Goal: Task Accomplishment & Management: Complete application form

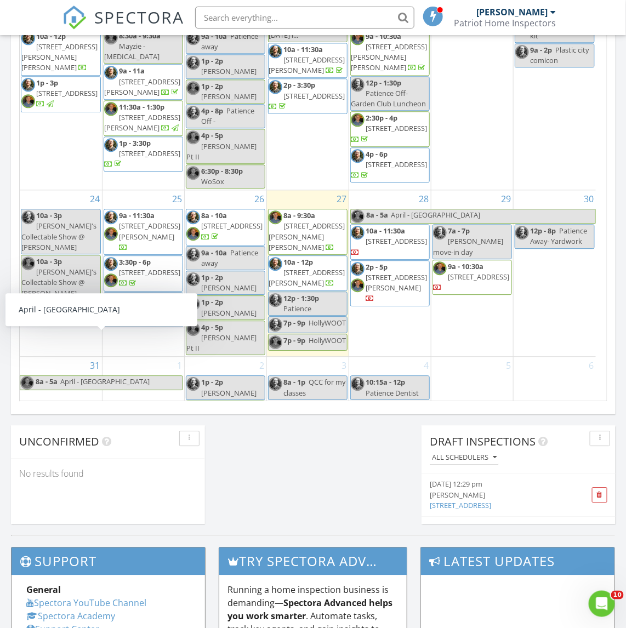
scroll to position [617, 0]
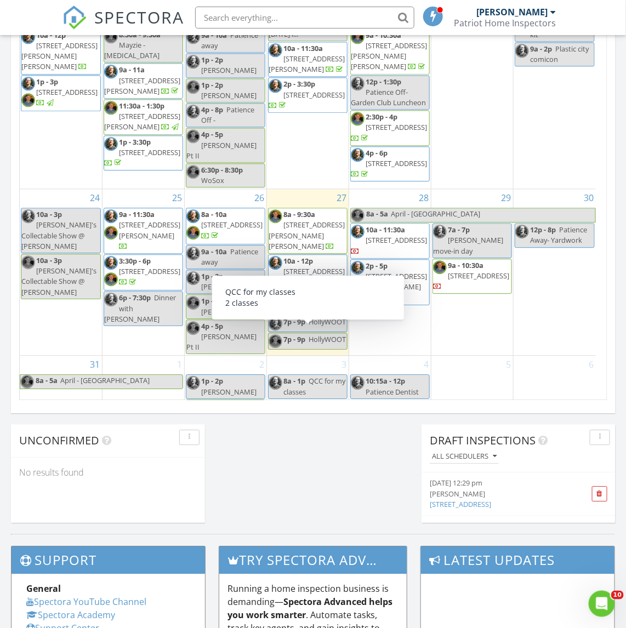
click at [470, 276] on div "29 7a - 7p Taylor move-in day 9a - 10:30a 142 Rolling ridge, Northbridge 01588" at bounding box center [473, 273] width 82 height 166
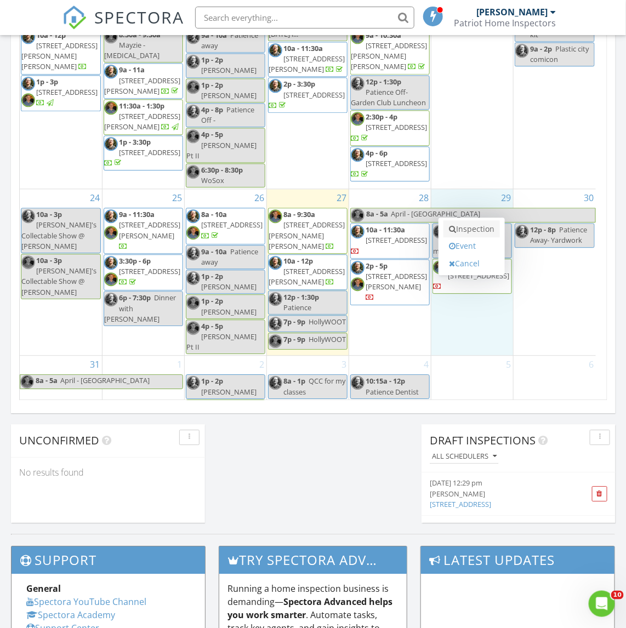
click at [464, 234] on link "Inspection" at bounding box center [472, 230] width 56 height 18
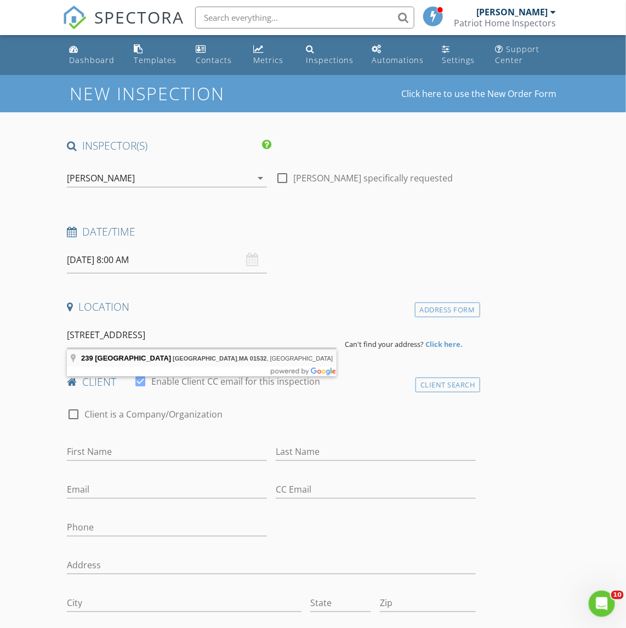
type input "239 West St, Northborough, MA 01532, USA"
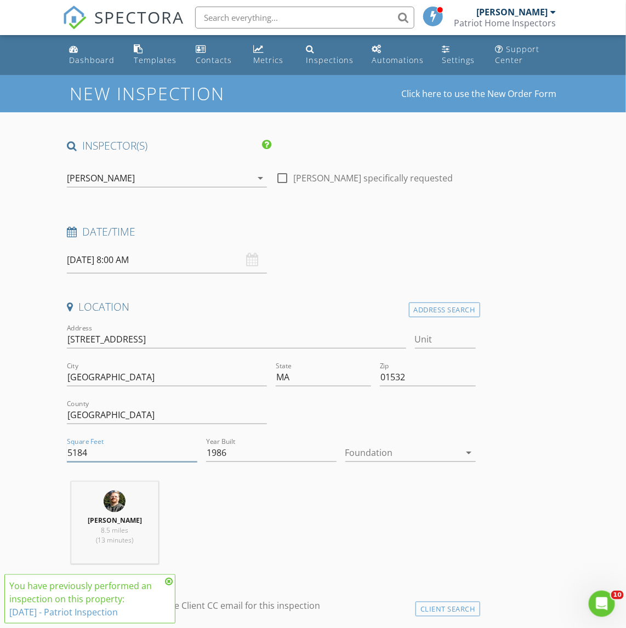
drag, startPoint x: 92, startPoint y: 455, endPoint x: 46, endPoint y: 461, distance: 46.9
paste input "6776"
type input "6776"
click at [258, 502] on div "David Londergan 8.5 miles (13 minutes)" at bounding box center [271, 527] width 417 height 91
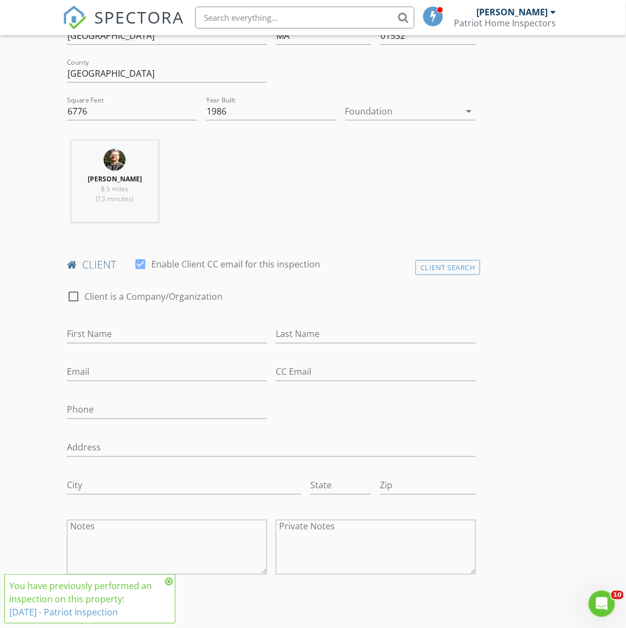
scroll to position [343, 0]
click at [81, 332] on input "First Name" at bounding box center [167, 334] width 200 height 18
click at [69, 338] on input "matt" at bounding box center [167, 334] width 200 height 18
type input "Matt"
click at [303, 327] on input "Last Name" at bounding box center [376, 334] width 200 height 18
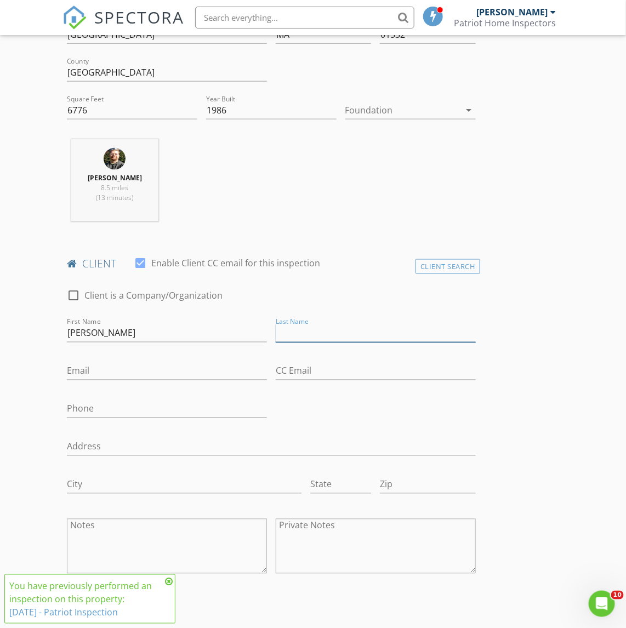
click at [307, 337] on input "Last Name" at bounding box center [376, 334] width 200 height 18
type input "Garland"
click at [454, 267] on div "Client Search" at bounding box center [448, 266] width 65 height 15
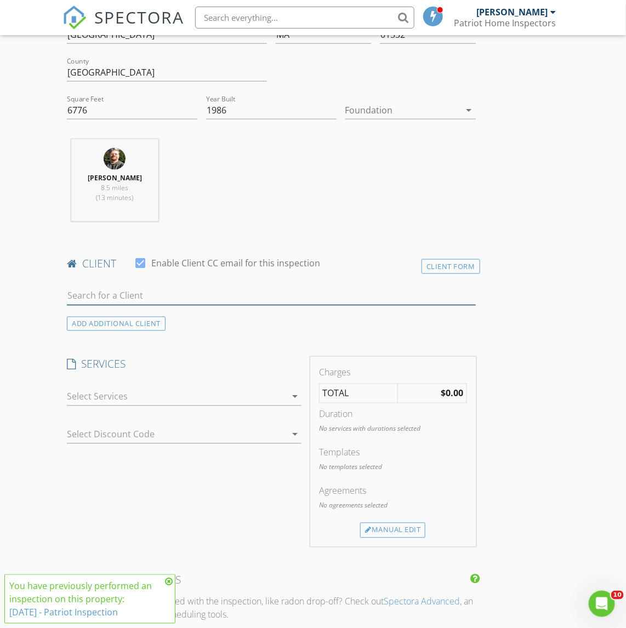
click at [96, 297] on input "text" at bounding box center [271, 296] width 409 height 18
drag, startPoint x: 72, startPoint y: 299, endPoint x: 56, endPoint y: 302, distance: 15.6
click at [56, 302] on div "New Inspection Click here to use the New Order Form INSPECTOR(S) check_box Davi…" at bounding box center [313, 590] width 626 height 1716
click at [70, 297] on input "Garland" at bounding box center [271, 296] width 409 height 18
type input "matt Garland"
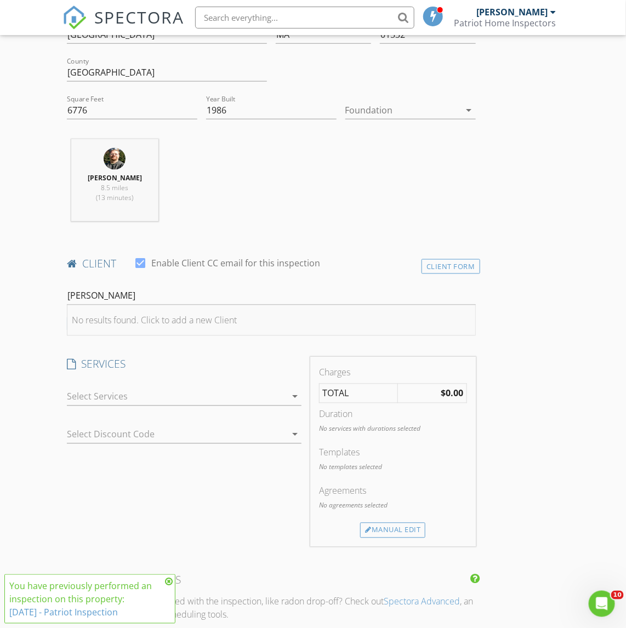
click at [186, 322] on div "No results found. Click to add a new Client" at bounding box center [154, 320] width 165 height 13
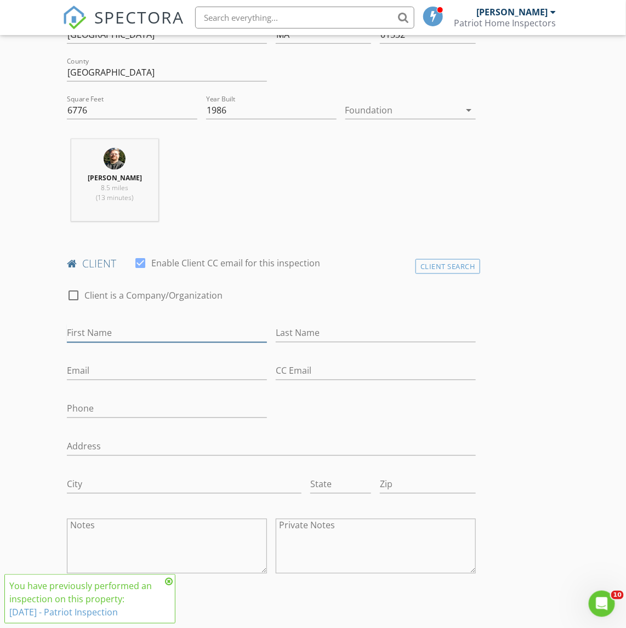
click at [94, 332] on input "First Name" at bounding box center [167, 334] width 200 height 18
type input "Matt"
click at [301, 330] on input "Last Name" at bounding box center [376, 334] width 200 height 18
click at [292, 338] on input "Garlnd" at bounding box center [376, 334] width 200 height 18
type input "Garland"
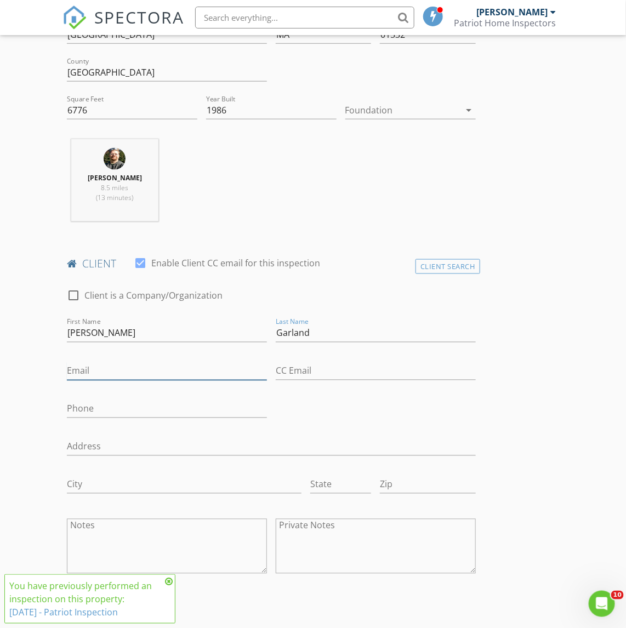
click at [78, 371] on input "Email" at bounding box center [167, 371] width 200 height 18
type input "[EMAIL_ADDRESS][DOMAIN_NAME]"
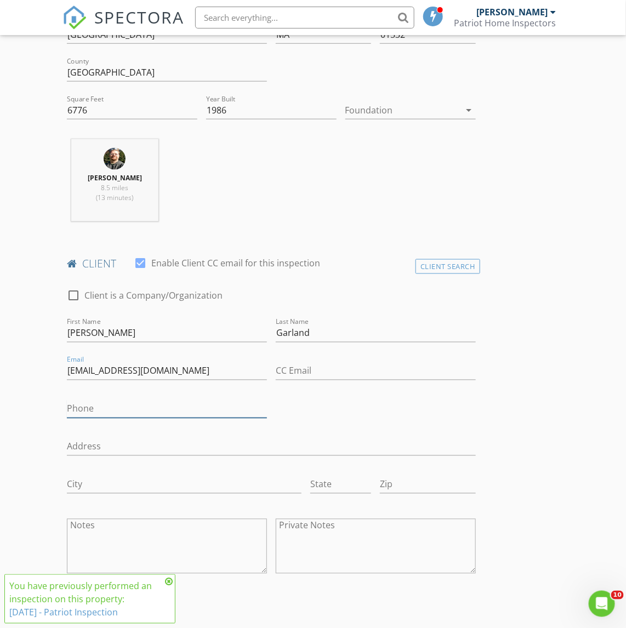
click at [89, 409] on input "Phone" at bounding box center [167, 409] width 200 height 18
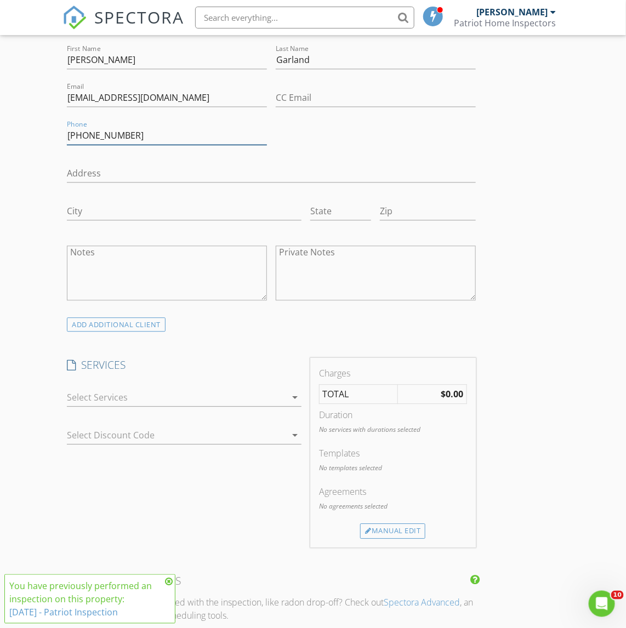
scroll to position [617, 0]
type input "[PHONE_NUMBER]"
click at [84, 393] on div at bounding box center [176, 397] width 219 height 18
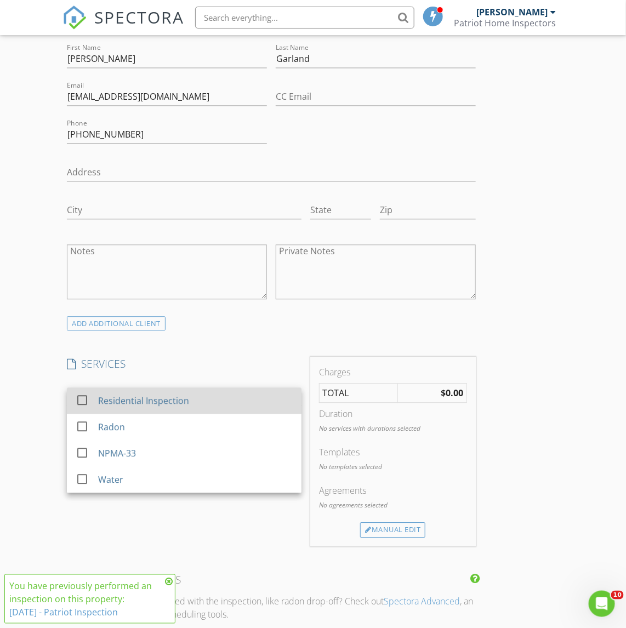
click at [105, 405] on div "Residential Inspection" at bounding box center [143, 401] width 91 height 13
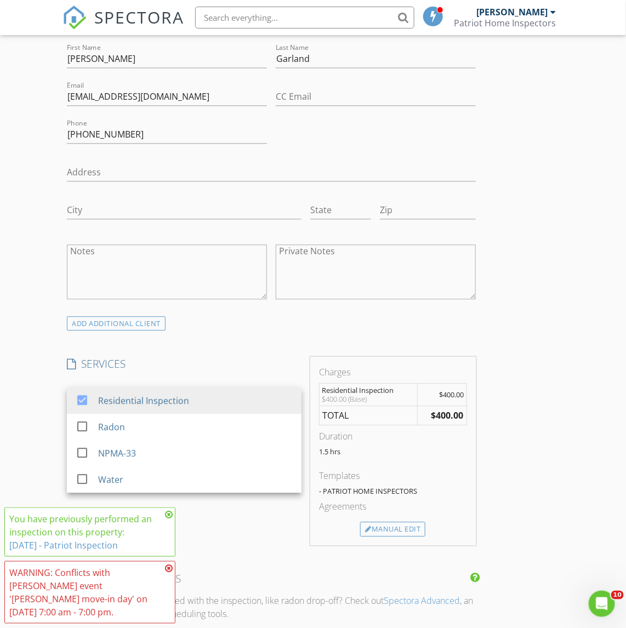
click at [168, 567] on icon at bounding box center [169, 568] width 8 height 9
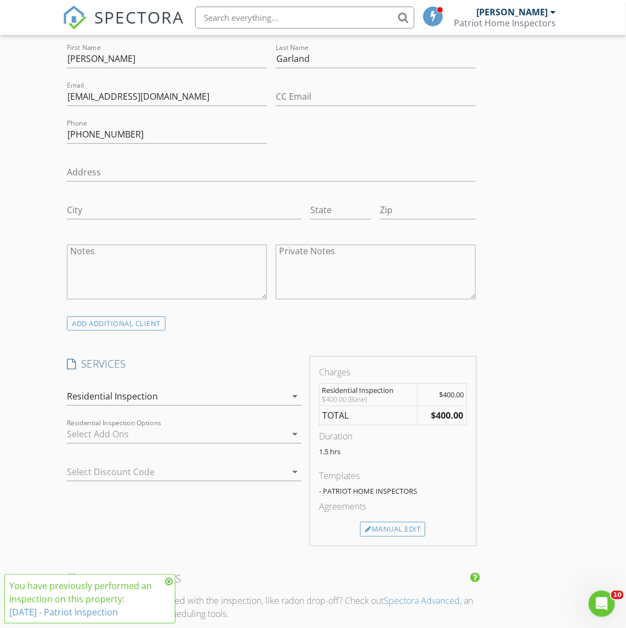
click at [166, 582] on icon at bounding box center [169, 581] width 8 height 9
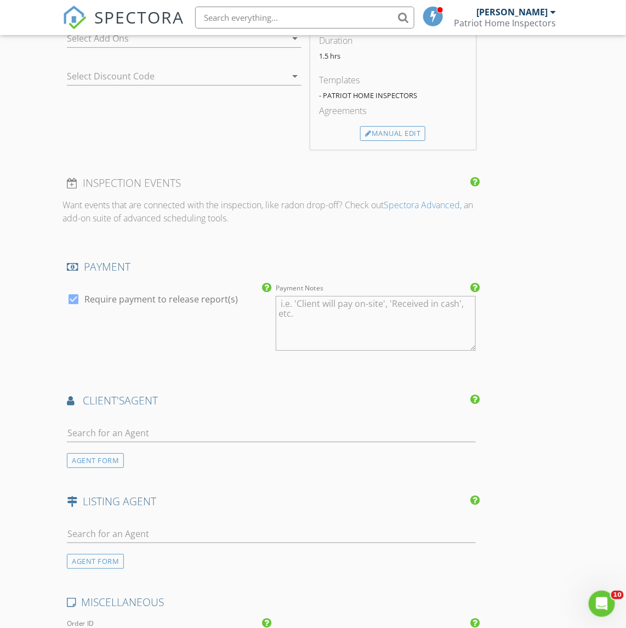
scroll to position [1097, 0]
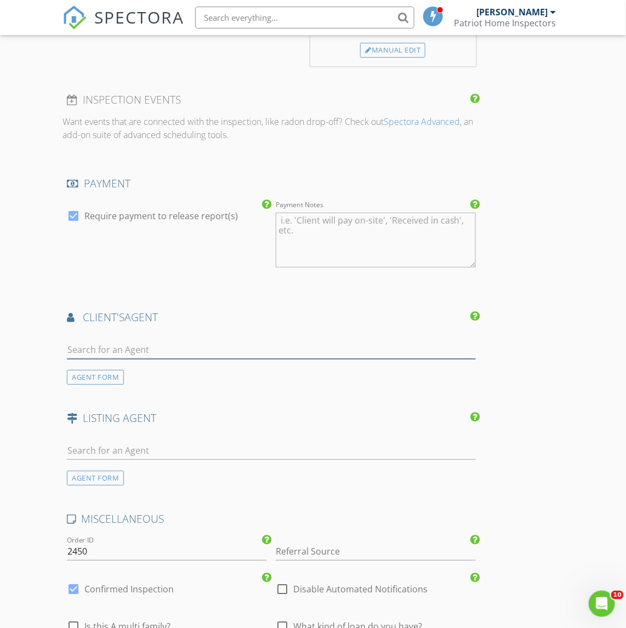
click at [101, 354] on input "text" at bounding box center [271, 350] width 409 height 18
click at [88, 354] on input "text" at bounding box center [271, 350] width 409 height 18
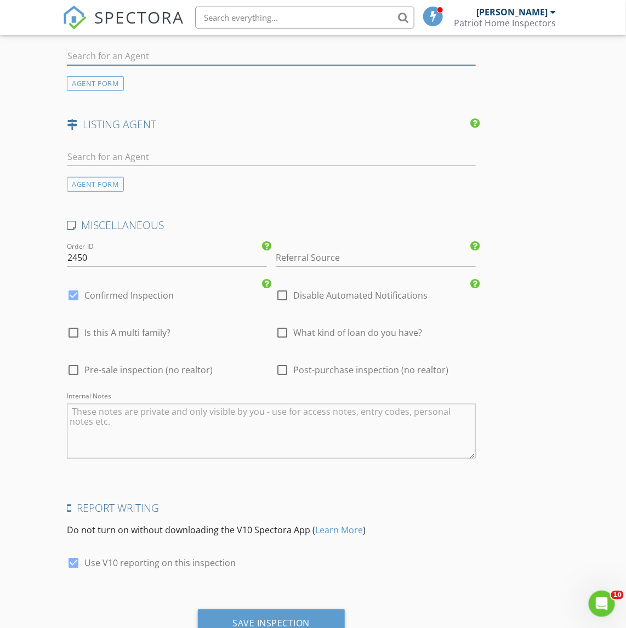
scroll to position [1438, 0]
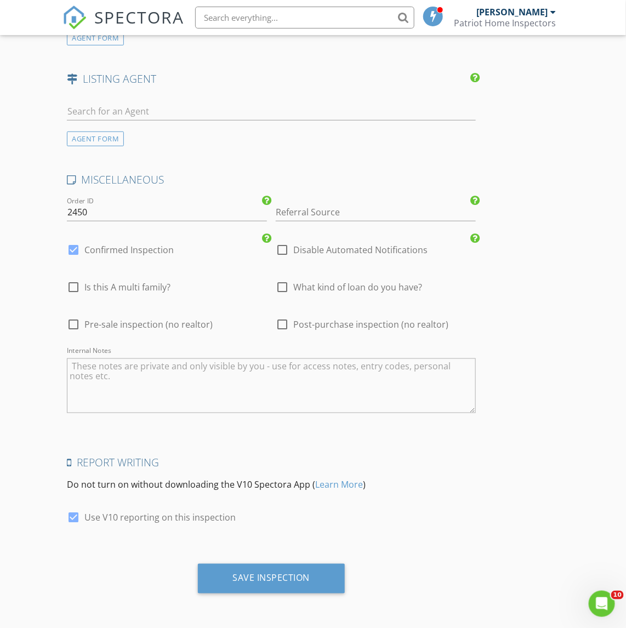
click at [116, 376] on textarea "Internal Notes" at bounding box center [271, 386] width 409 height 55
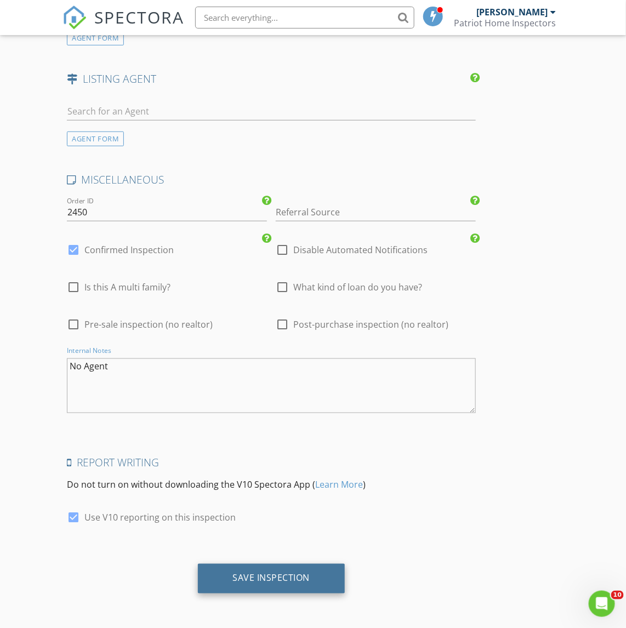
type textarea "No Agent"
click at [236, 565] on div "Save Inspection" at bounding box center [272, 579] width 148 height 30
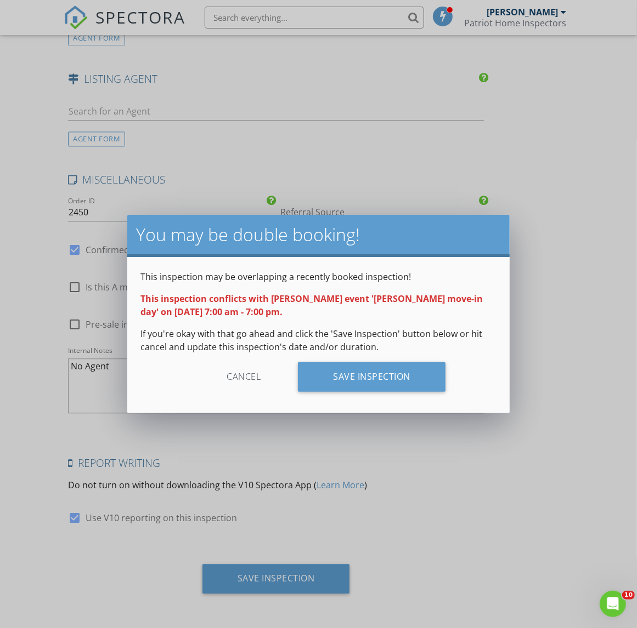
click at [247, 376] on div "Cancel" at bounding box center [243, 377] width 104 height 30
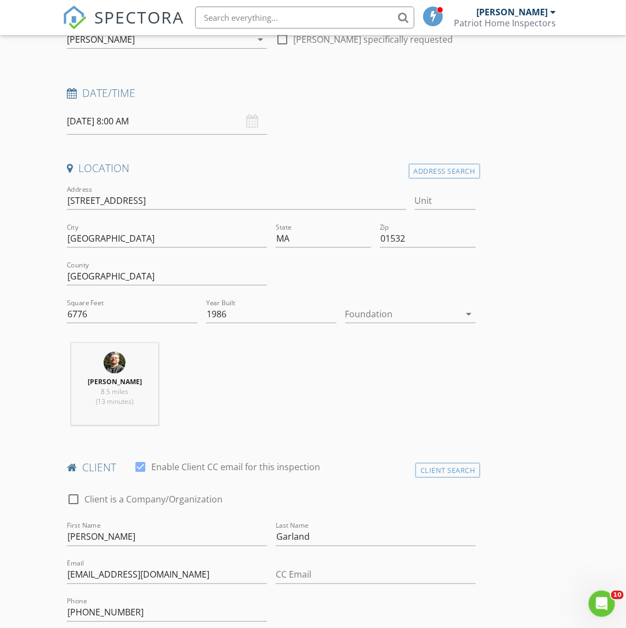
scroll to position [135, 0]
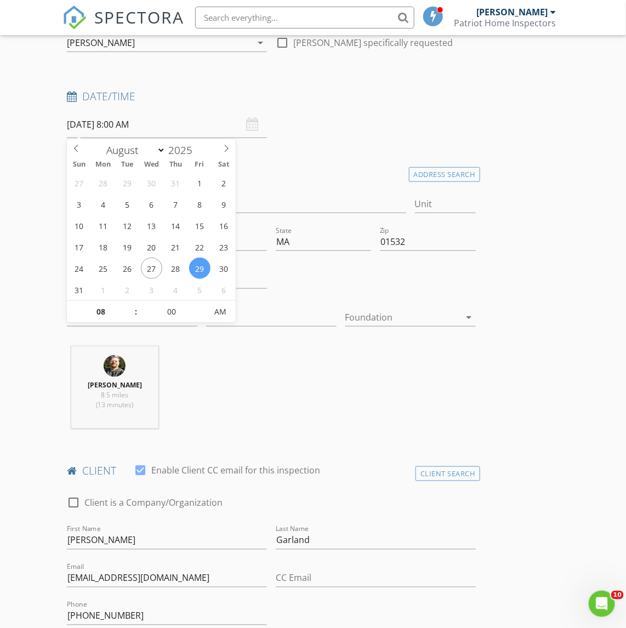
click at [160, 122] on input "08/29/2025 8:00 AM" at bounding box center [167, 124] width 200 height 27
type input "09"
type input "08/29/2025 9:00 AM"
click at [133, 304] on span at bounding box center [131, 306] width 8 height 11
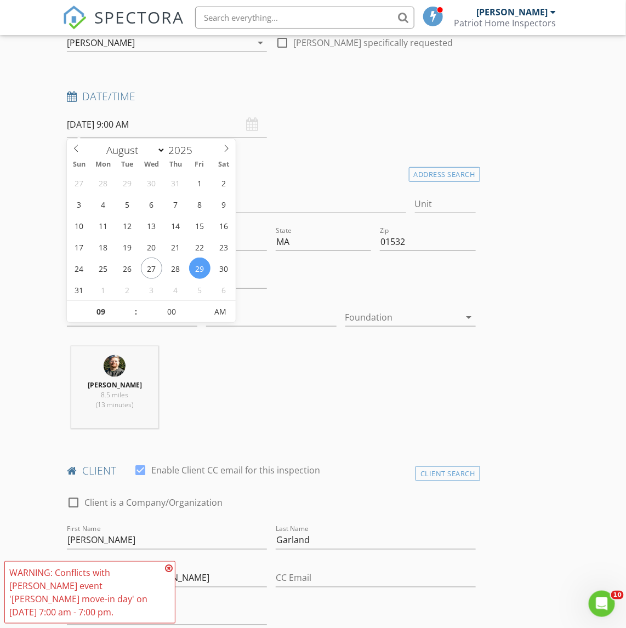
click at [344, 131] on div "Date/Time 08/29/2025 9:00 AM" at bounding box center [271, 113] width 417 height 49
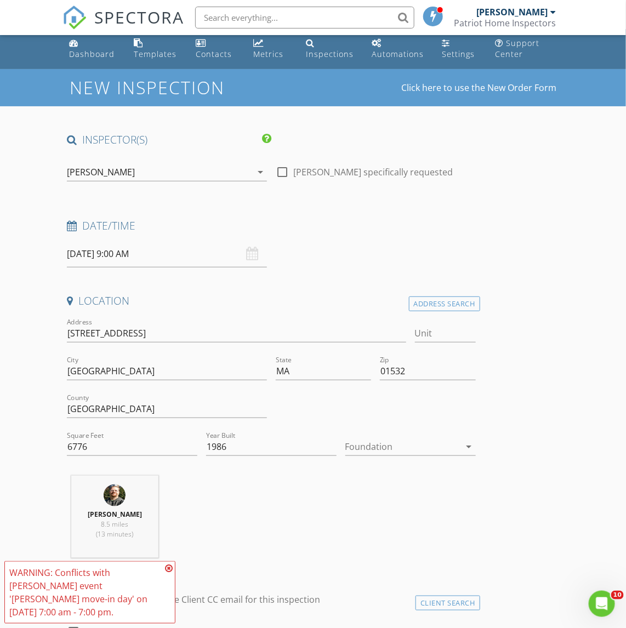
scroll to position [0, 0]
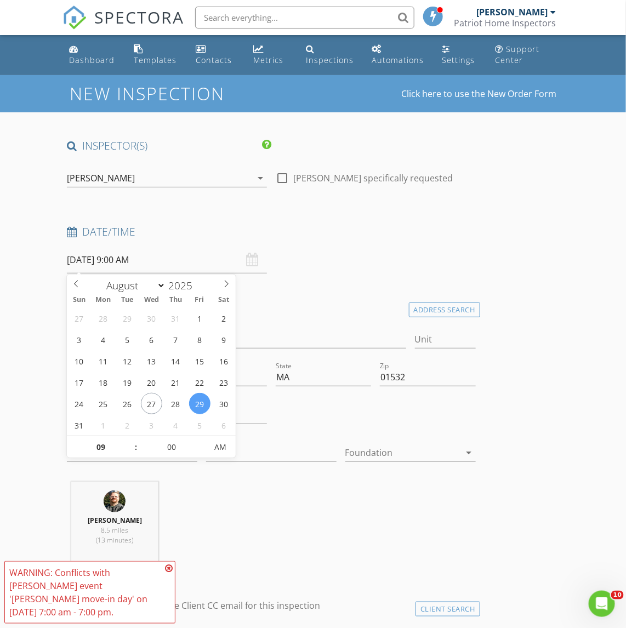
click at [162, 261] on input "08/29/2025 9:00 AM" at bounding box center [167, 260] width 200 height 27
type input "10"
type input "08/29/2025 10:00 AM"
click at [132, 440] on span at bounding box center [131, 442] width 8 height 11
type input "11"
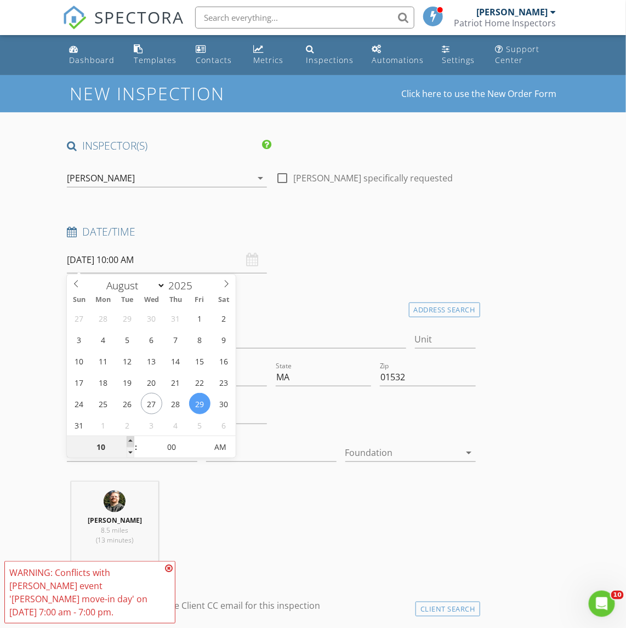
type input "08/29/2025 11:00 AM"
click at [132, 440] on span at bounding box center [131, 442] width 8 height 11
type input "12"
type input "08/29/2025 12:00 PM"
click at [132, 440] on span at bounding box center [131, 442] width 8 height 11
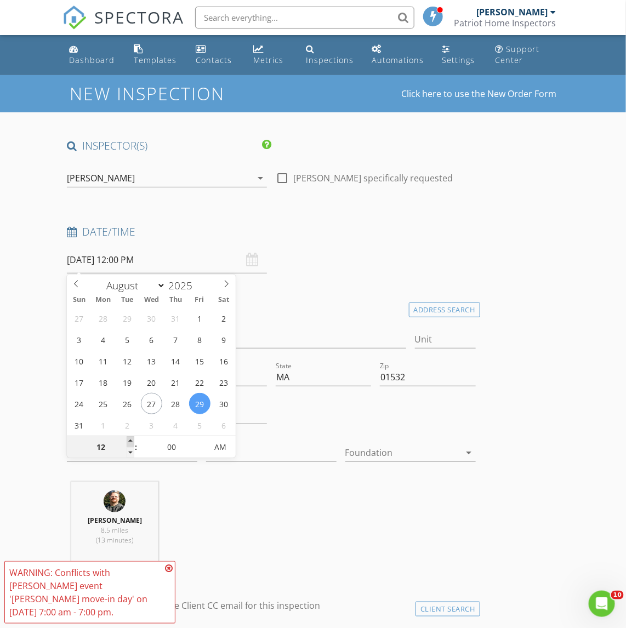
type input "01"
type input "08/29/2025 1:00 PM"
click at [132, 440] on span at bounding box center [131, 442] width 8 height 11
type input "02"
type input "08/29/2025 2:00 PM"
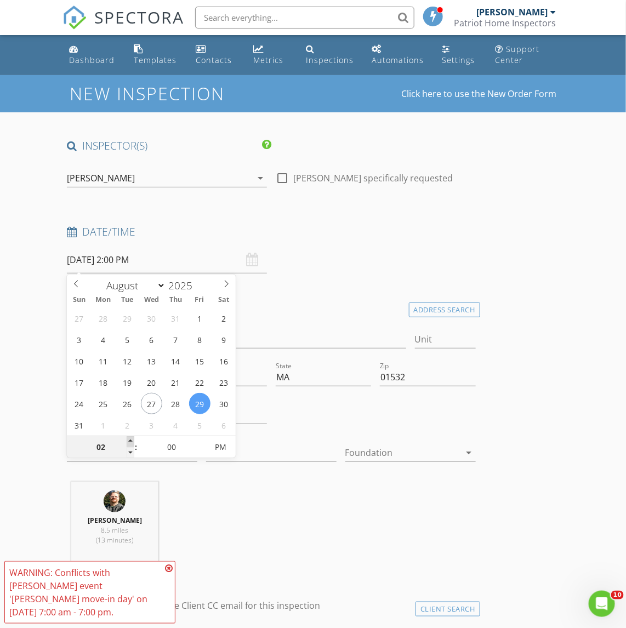
click at [132, 440] on span at bounding box center [131, 442] width 8 height 11
type input "03"
type input "08/29/2025 3:00 PM"
click at [132, 440] on span at bounding box center [131, 442] width 8 height 11
click at [166, 568] on icon at bounding box center [169, 568] width 8 height 9
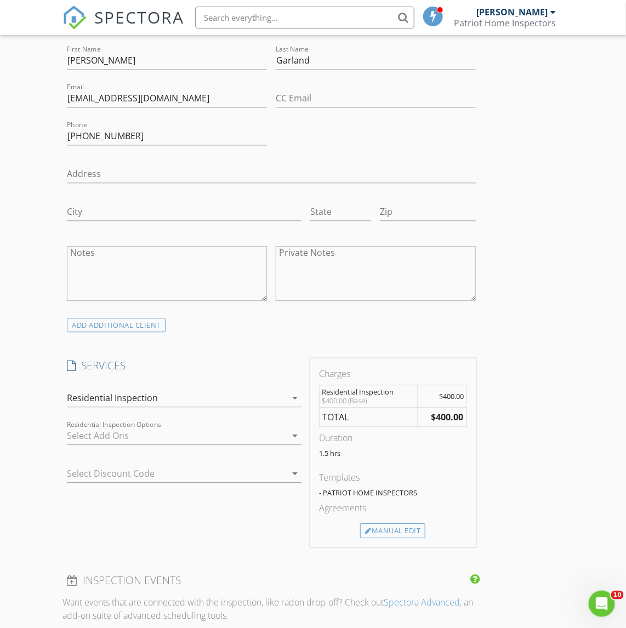
scroll to position [617, 0]
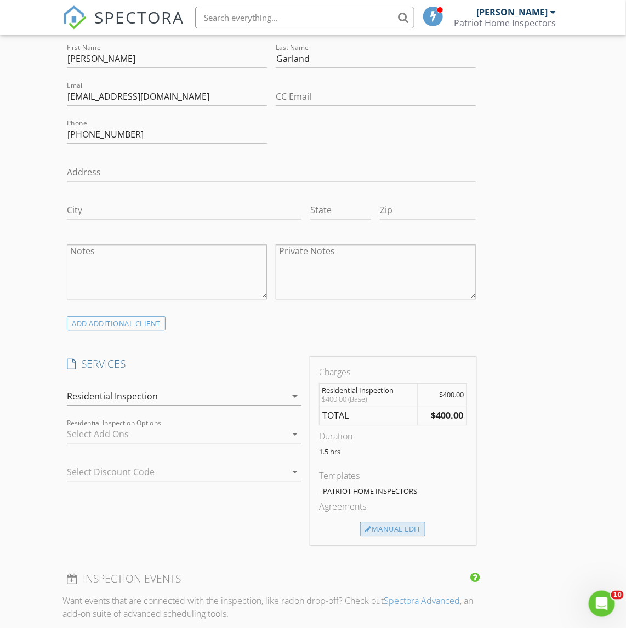
click at [384, 530] on div "Manual Edit" at bounding box center [392, 530] width 65 height 15
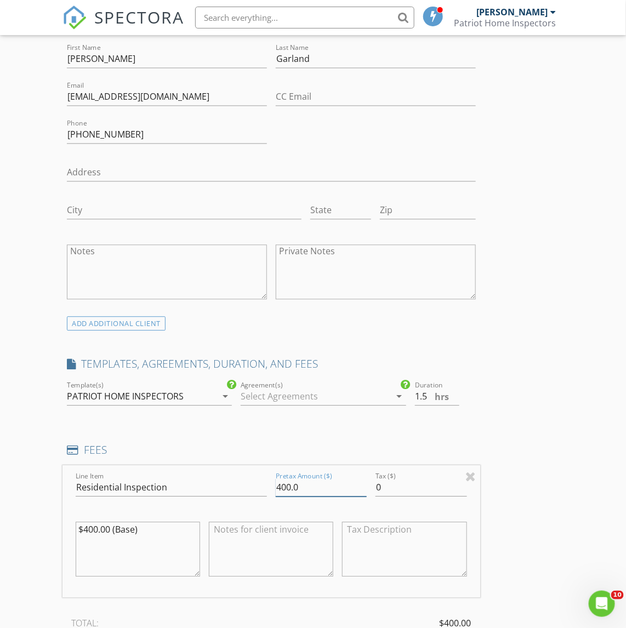
drag, startPoint x: 305, startPoint y: 490, endPoint x: 259, endPoint y: 491, distance: 45.5
click at [260, 491] on div "Line Item Residential Inspection Pretax Amount ($) 400.0 Tax ($) 0 $400.00 (Bas…" at bounding box center [271, 532] width 417 height 132
type input "875.00"
click at [556, 305] on div "INSPECTOR(S) check_box David Londergan PRIMARY check_box_outline_blank Warren L…" at bounding box center [313, 532] width 501 height 2020
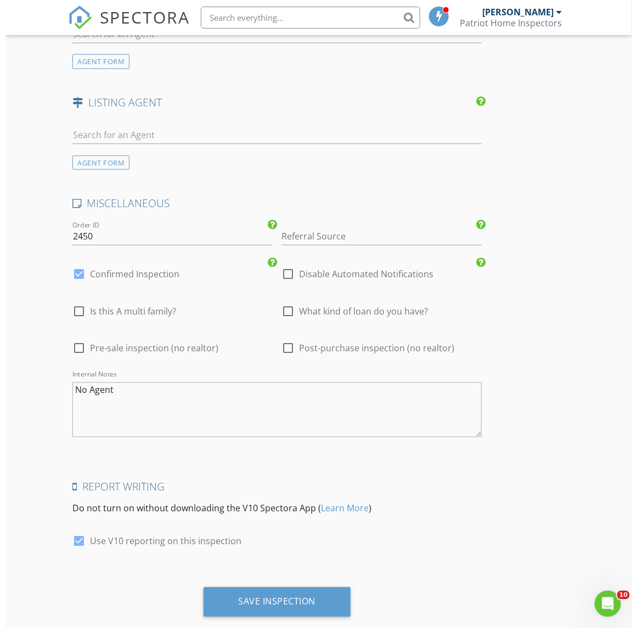
scroll to position [1558, 0]
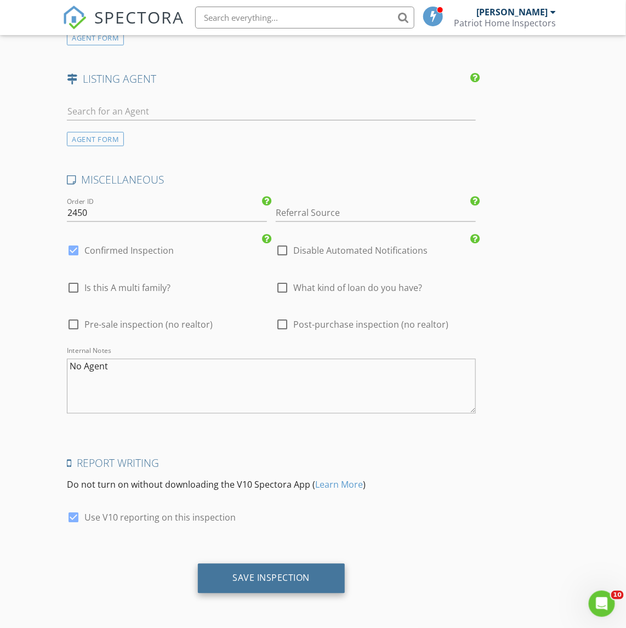
click at [272, 572] on div "Save Inspection" at bounding box center [272, 579] width 148 height 30
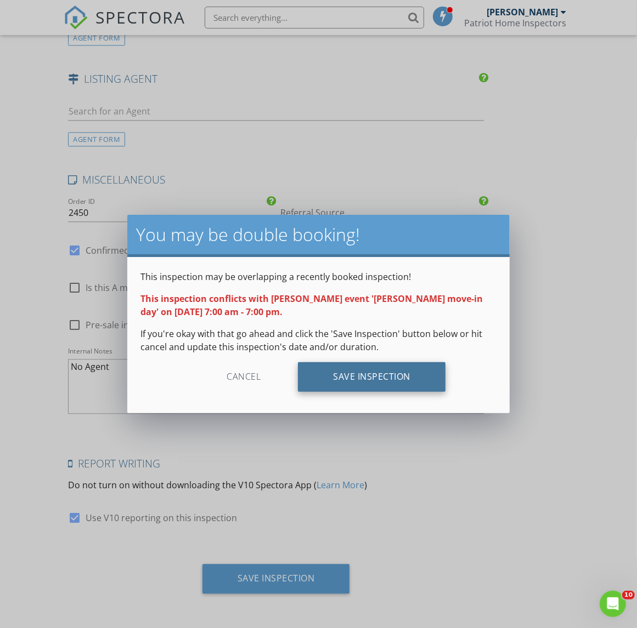
click at [365, 371] on div "Save Inspection" at bounding box center [372, 377] width 148 height 30
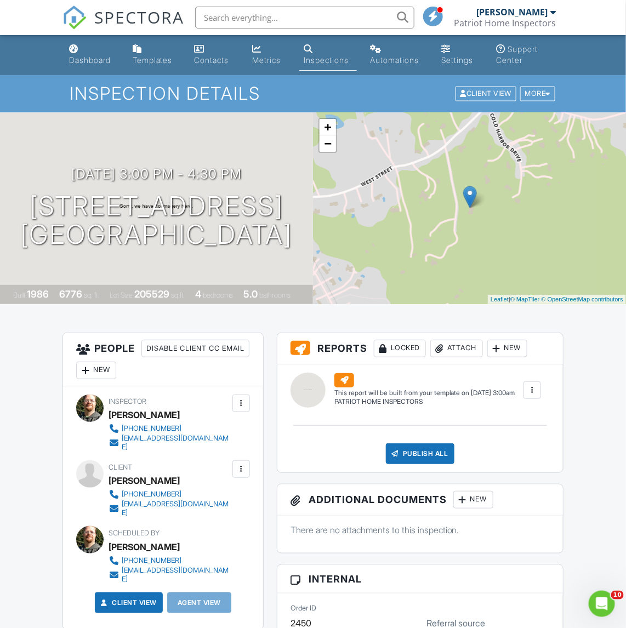
click at [116, 369] on div "New" at bounding box center [96, 371] width 40 height 18
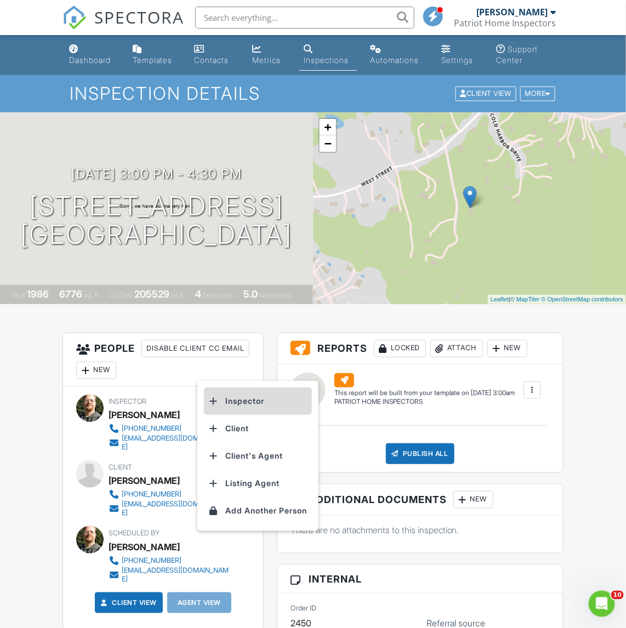
click at [247, 401] on li "Inspector" at bounding box center [258, 401] width 108 height 27
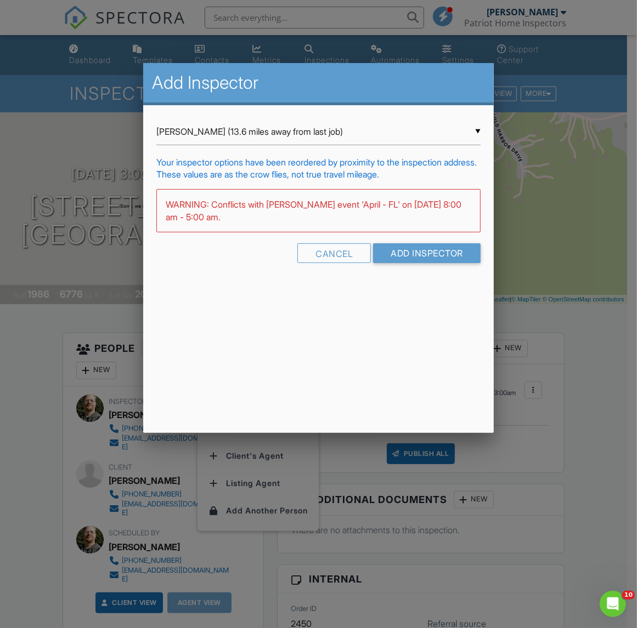
click at [259, 128] on div "▼ Warren Lohnes (13.6 miles away from last job) Warren Lohnes (13.6 miles away …" at bounding box center [318, 131] width 324 height 27
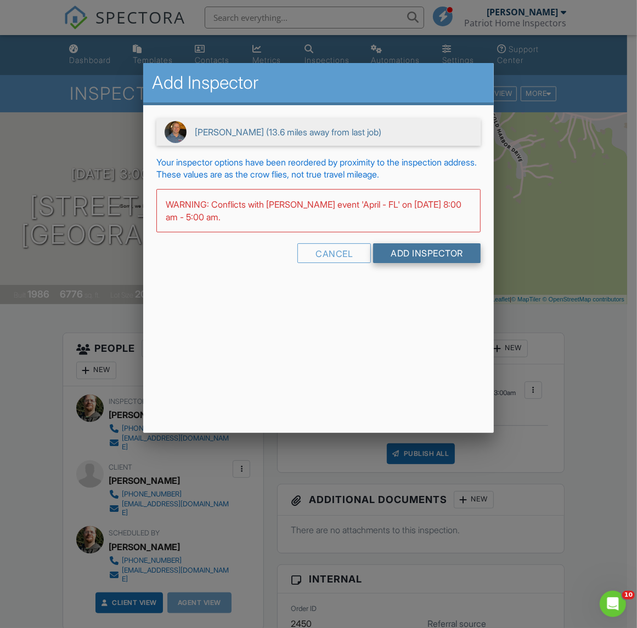
click at [389, 263] on input "Add Inspector" at bounding box center [426, 253] width 107 height 20
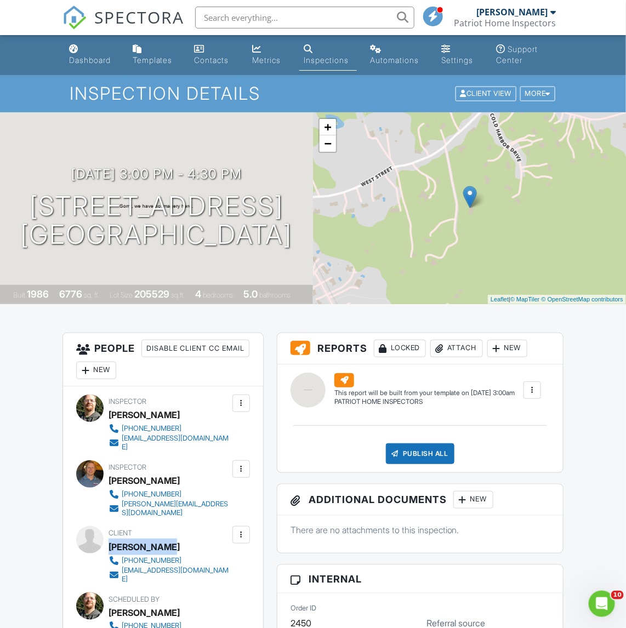
drag, startPoint x: 171, startPoint y: 536, endPoint x: 111, endPoint y: 540, distance: 59.4
click at [111, 540] on div "Matt Garland" at bounding box center [174, 547] width 130 height 16
drag, startPoint x: 226, startPoint y: 563, endPoint x: 123, endPoint y: 565, distance: 102.6
click at [123, 565] on div "Client Matt Garland 774-217-2513 brancogarland@gmail.com" at bounding box center [196, 554] width 174 height 57
click at [163, 216] on h1 "239 West St Northborough, MA 01532" at bounding box center [157, 221] width 272 height 58
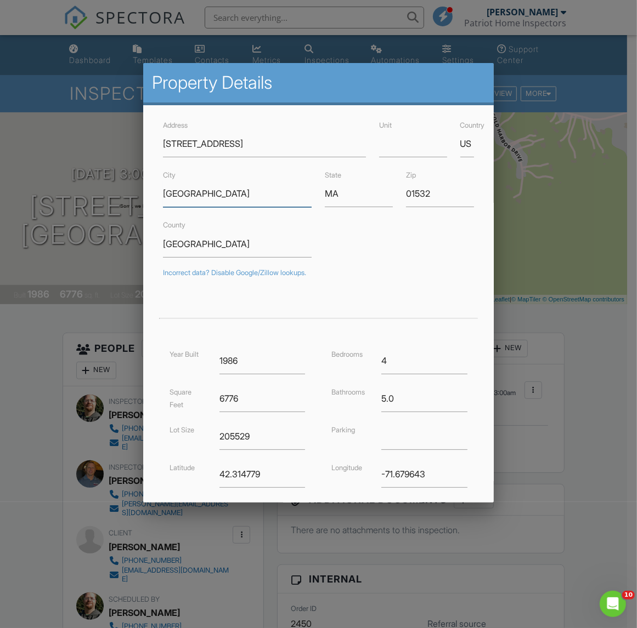
drag, startPoint x: 228, startPoint y: 190, endPoint x: 165, endPoint y: 192, distance: 63.1
click at [165, 192] on input "Northborough" at bounding box center [237, 193] width 149 height 27
click at [32, 406] on div at bounding box center [318, 338] width 637 height 786
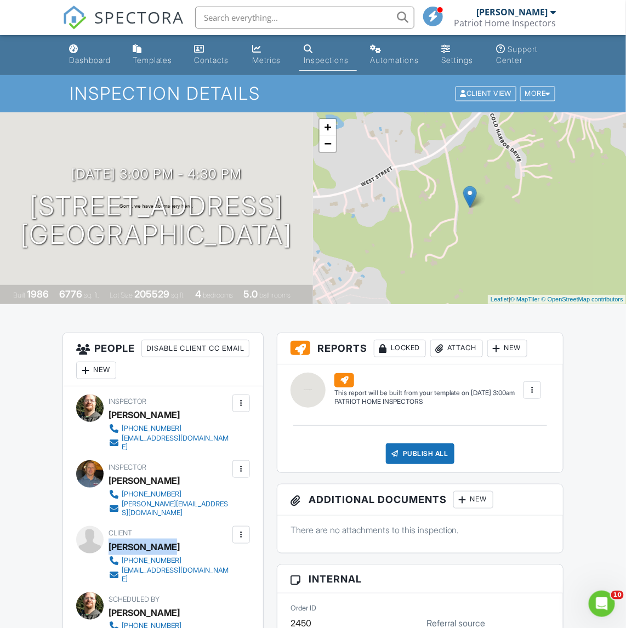
drag, startPoint x: 174, startPoint y: 535, endPoint x: 110, endPoint y: 538, distance: 64.2
click at [110, 539] on div "[PERSON_NAME]" at bounding box center [174, 547] width 130 height 16
click at [107, 53] on link "Dashboard" at bounding box center [92, 54] width 54 height 31
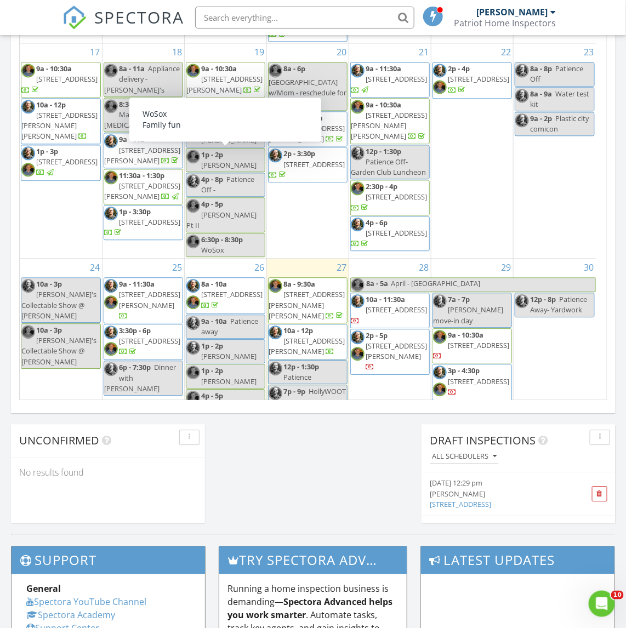
scroll to position [686, 0]
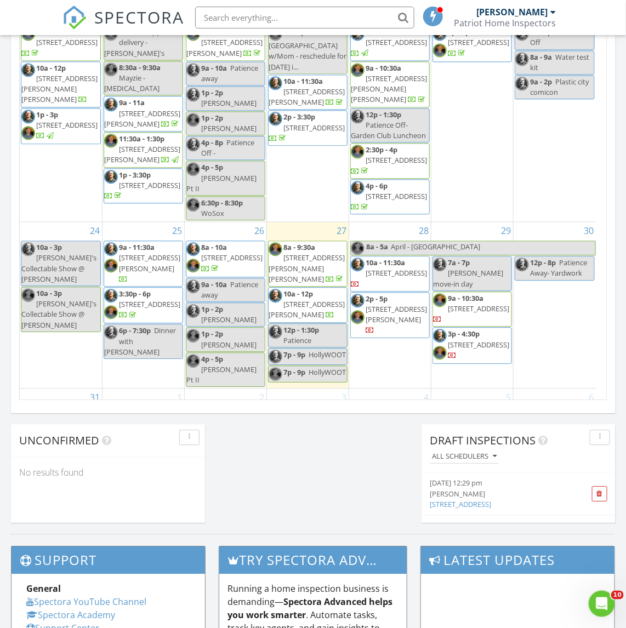
click at [457, 258] on span "7a - 7p" at bounding box center [459, 263] width 22 height 10
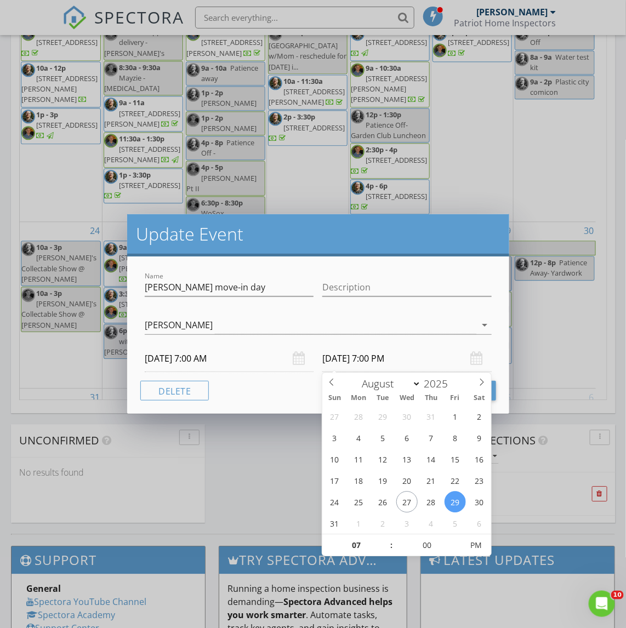
click at [370, 358] on input "[DATE] 7:00 PM" at bounding box center [406, 358] width 169 height 27
type input "06"
type input "[DATE] 6:00 PM"
click at [387, 549] on span at bounding box center [387, 551] width 8 height 11
type input "05"
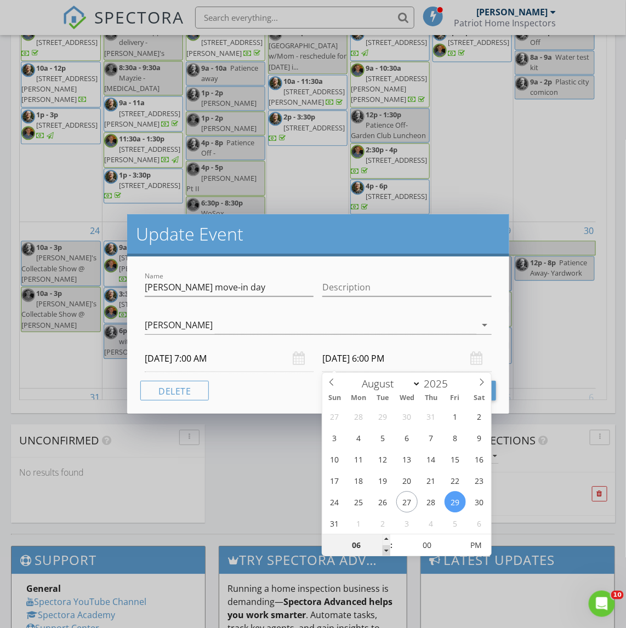
type input "[DATE] 5:00 PM"
click at [387, 549] on span at bounding box center [387, 551] width 8 height 11
type input "04"
type input "08/29/2025 4:00 PM"
click at [387, 549] on span at bounding box center [387, 551] width 8 height 11
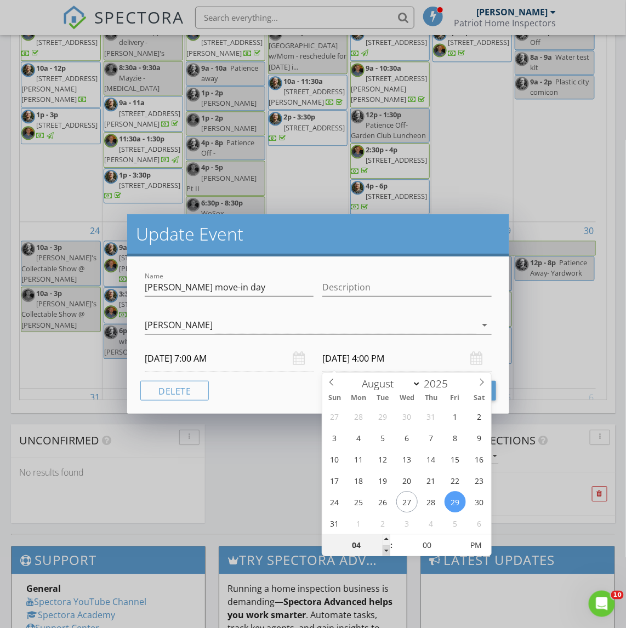
type input "03"
type input "08/29/2025 3:00 PM"
click at [387, 549] on span at bounding box center [387, 551] width 8 height 11
type input "02"
type input "08/29/2025 2:00 PM"
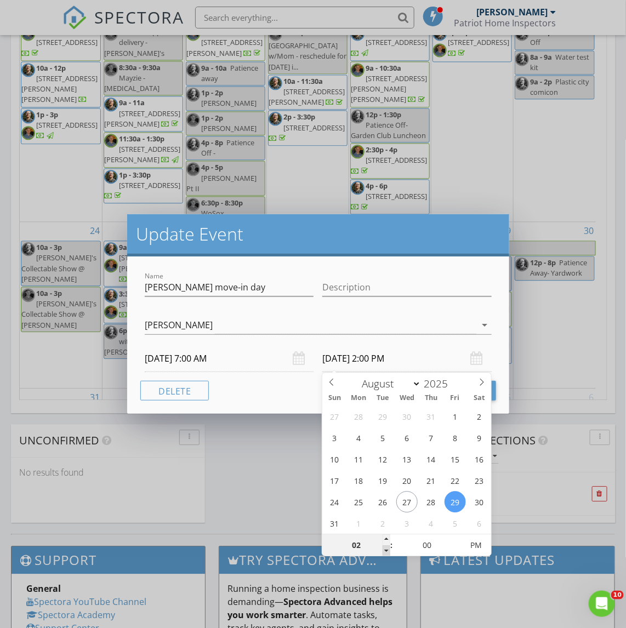
click at [387, 549] on span at bounding box center [387, 551] width 8 height 11
click at [495, 392] on button "Update Event" at bounding box center [445, 391] width 101 height 20
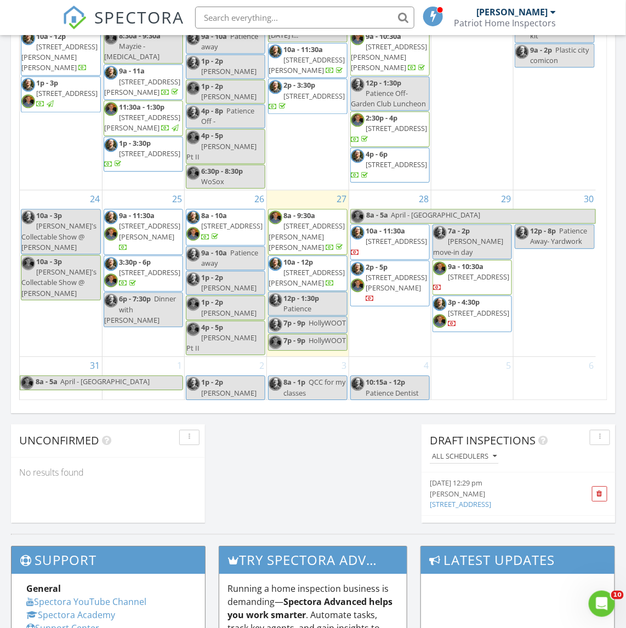
scroll to position [718, 0]
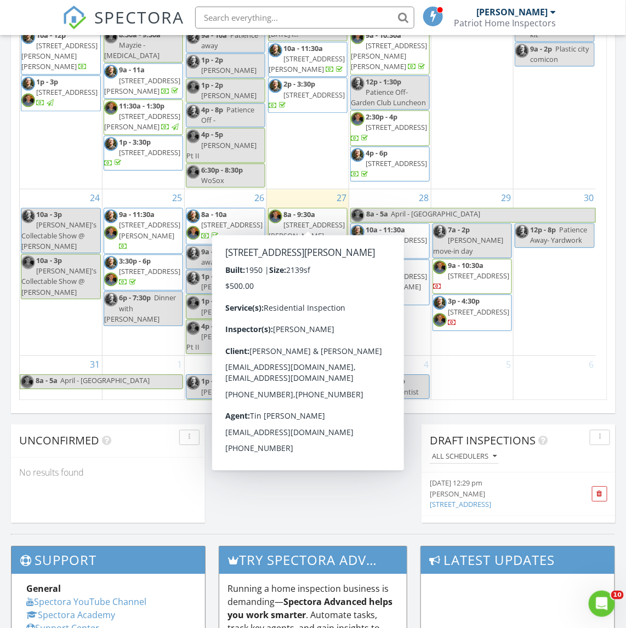
click at [316, 267] on span "107 Newton Ave N ## , Worcester 01604" at bounding box center [307, 277] width 76 height 20
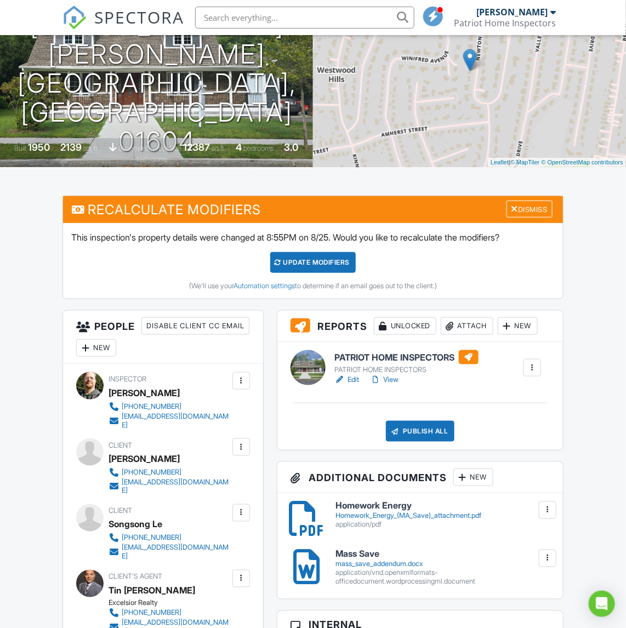
click at [384, 377] on link "View" at bounding box center [384, 380] width 29 height 11
click at [399, 385] on link "View" at bounding box center [384, 380] width 29 height 11
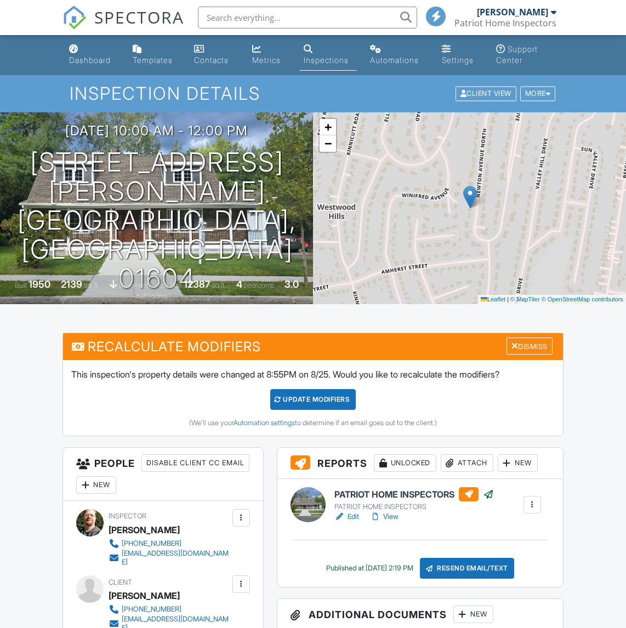
click at [266, 62] on div "Metrics" at bounding box center [266, 59] width 29 height 9
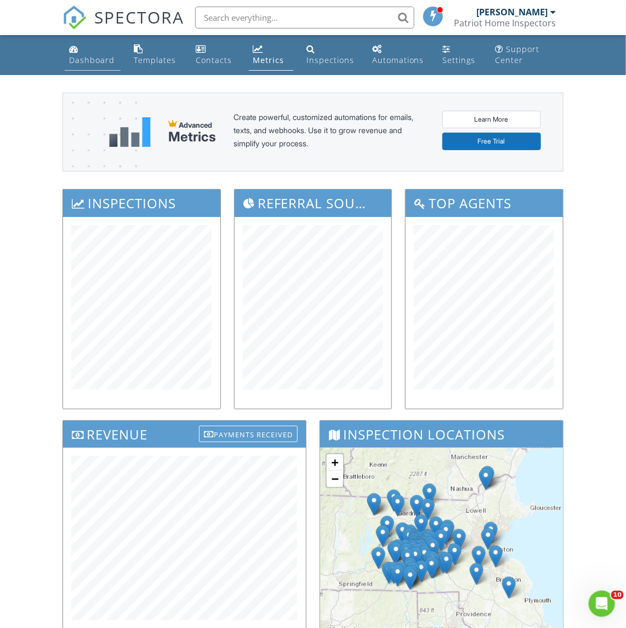
click at [86, 61] on div "Dashboard" at bounding box center [92, 60] width 46 height 10
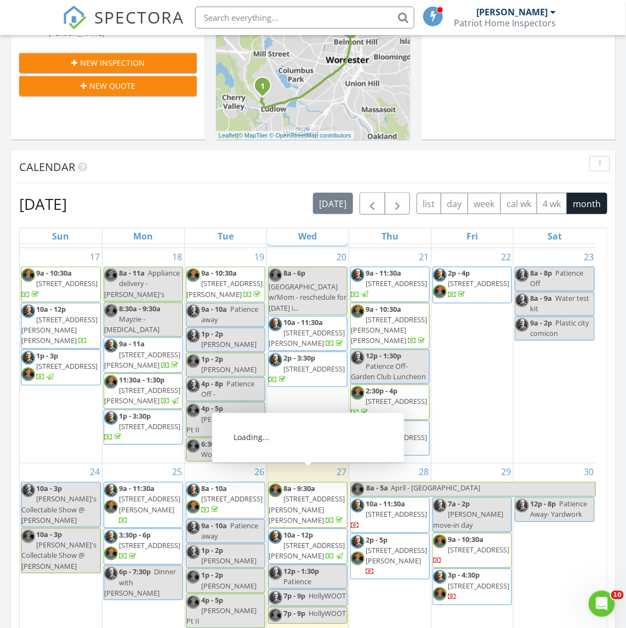
scroll to position [480, 0]
